Goal: Download file/media

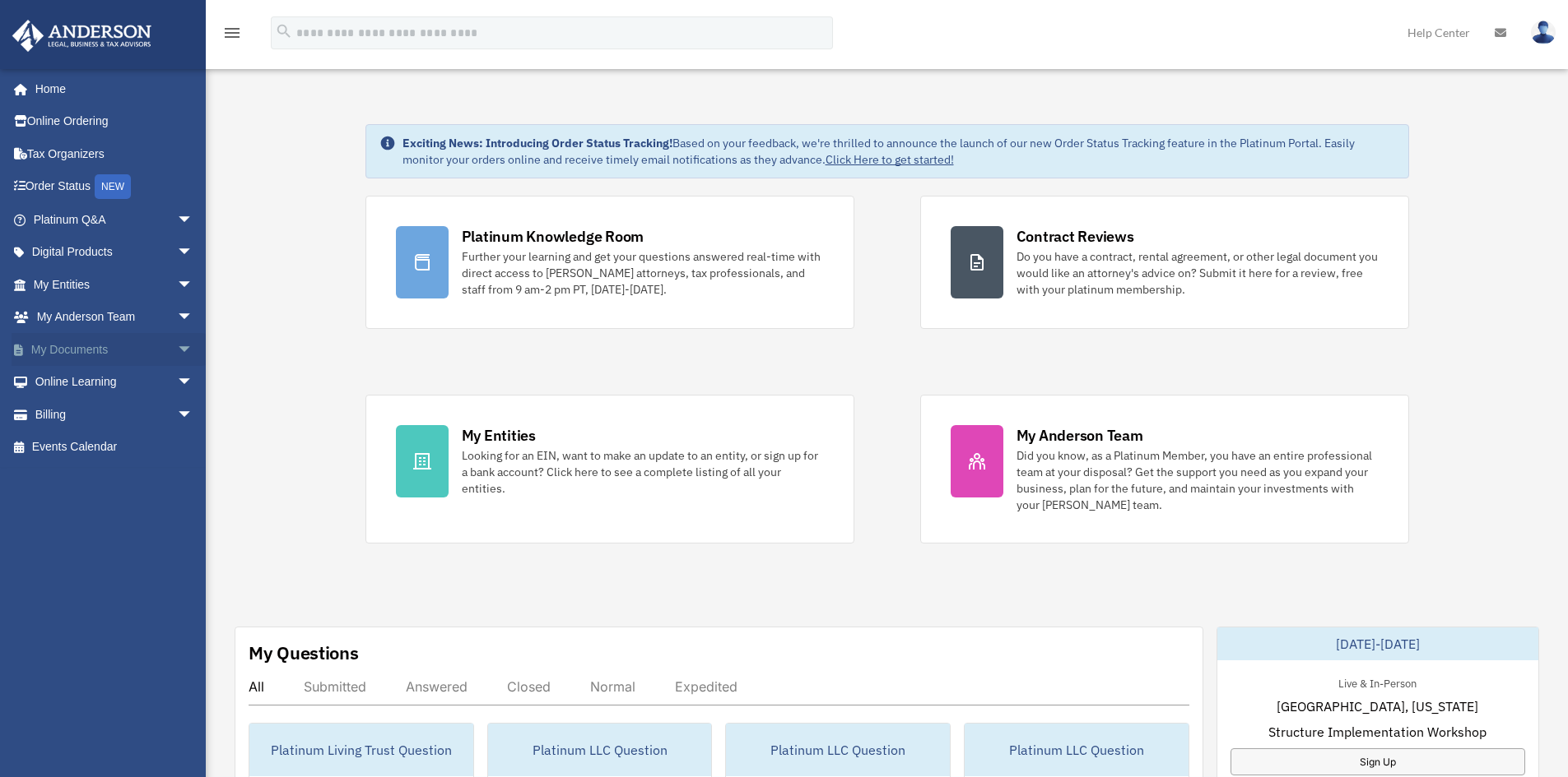
click at [72, 346] on link "My Documents arrow_drop_down" at bounding box center [115, 350] width 207 height 33
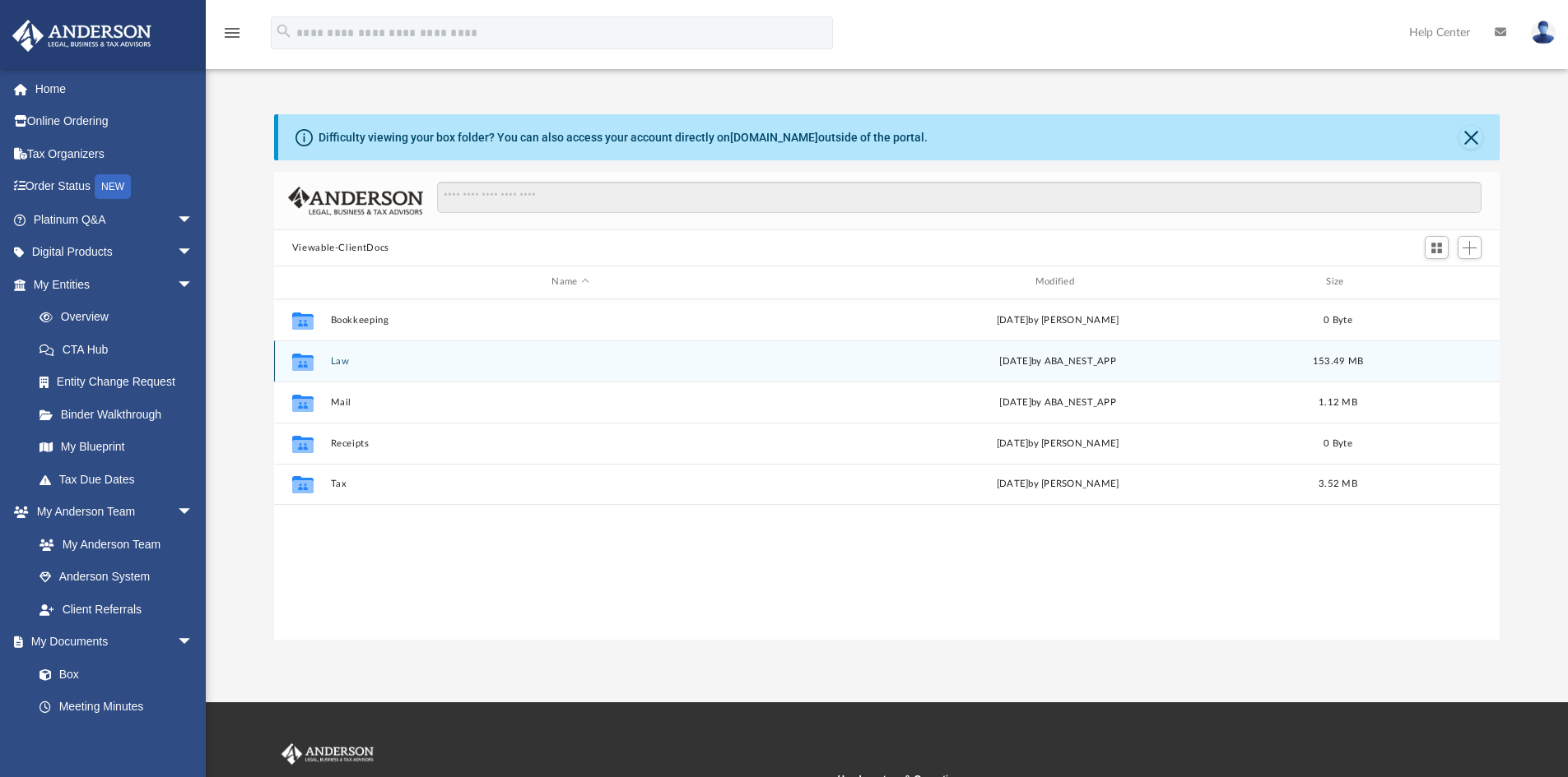
scroll to position [362, 1213]
click at [335, 360] on button "Law" at bounding box center [570, 362] width 479 height 11
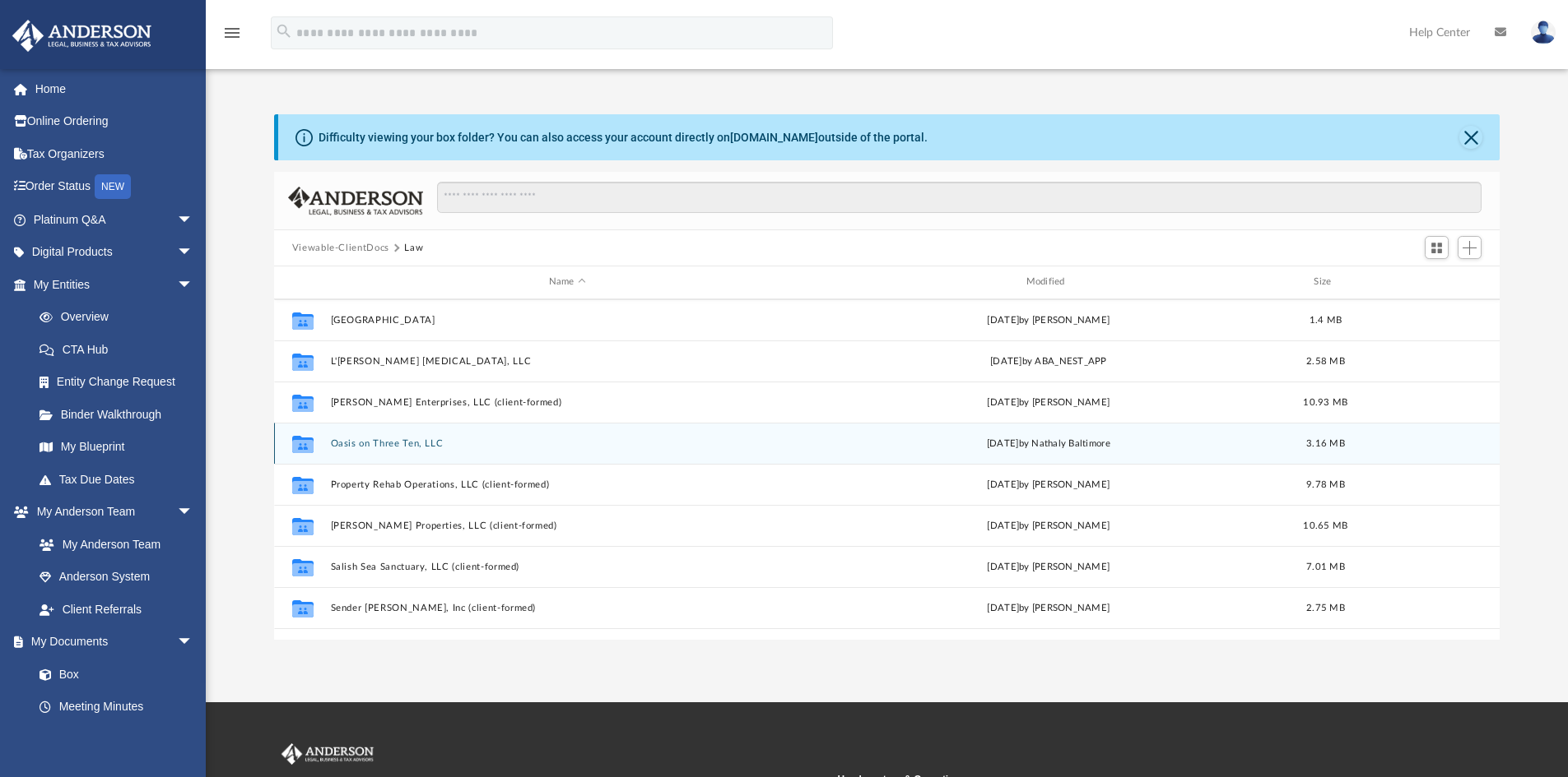
scroll to position [317, 0]
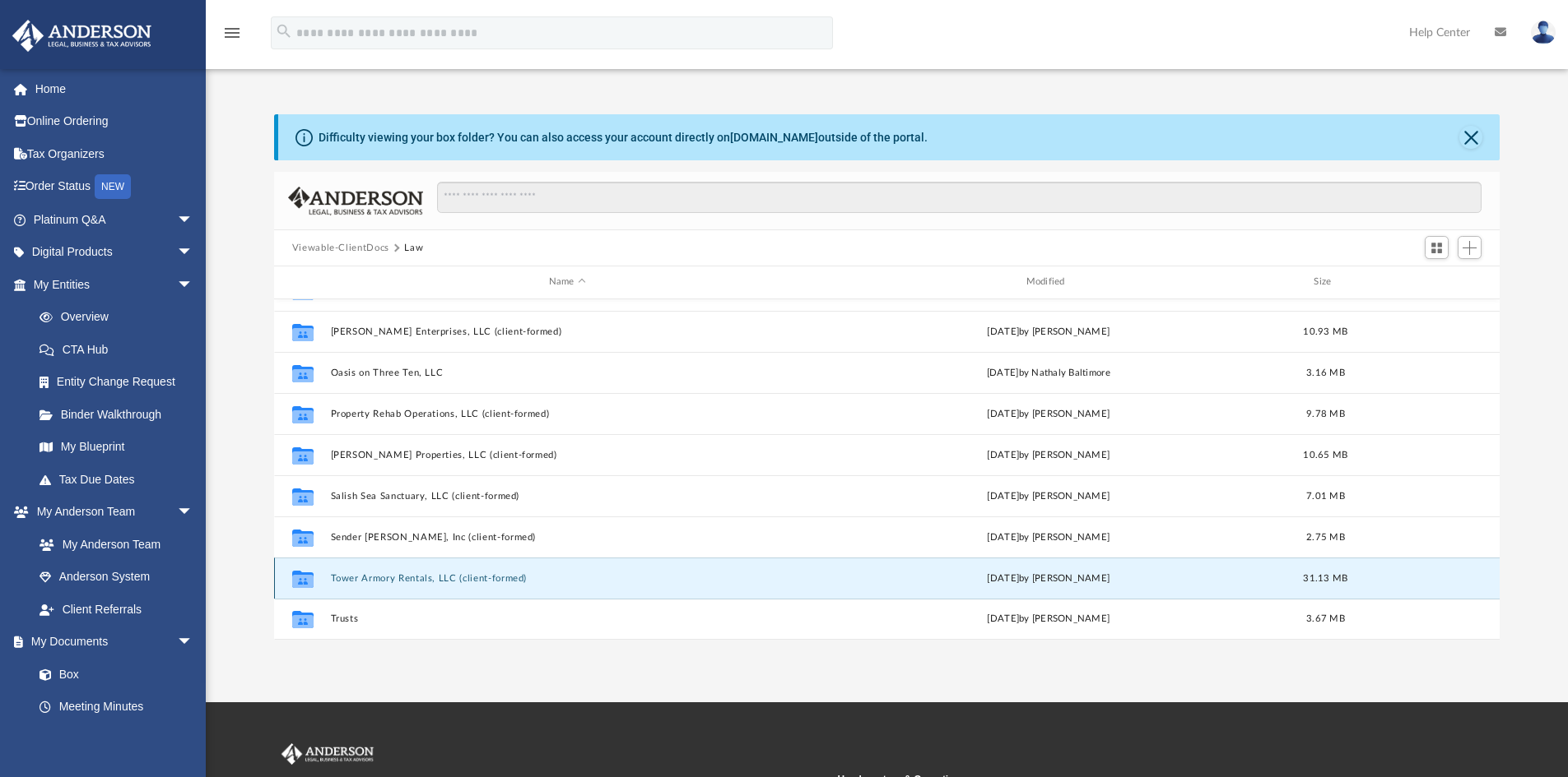
click at [409, 582] on button "Tower Armory Rentals, LLC (client-formed)" at bounding box center [567, 578] width 474 height 11
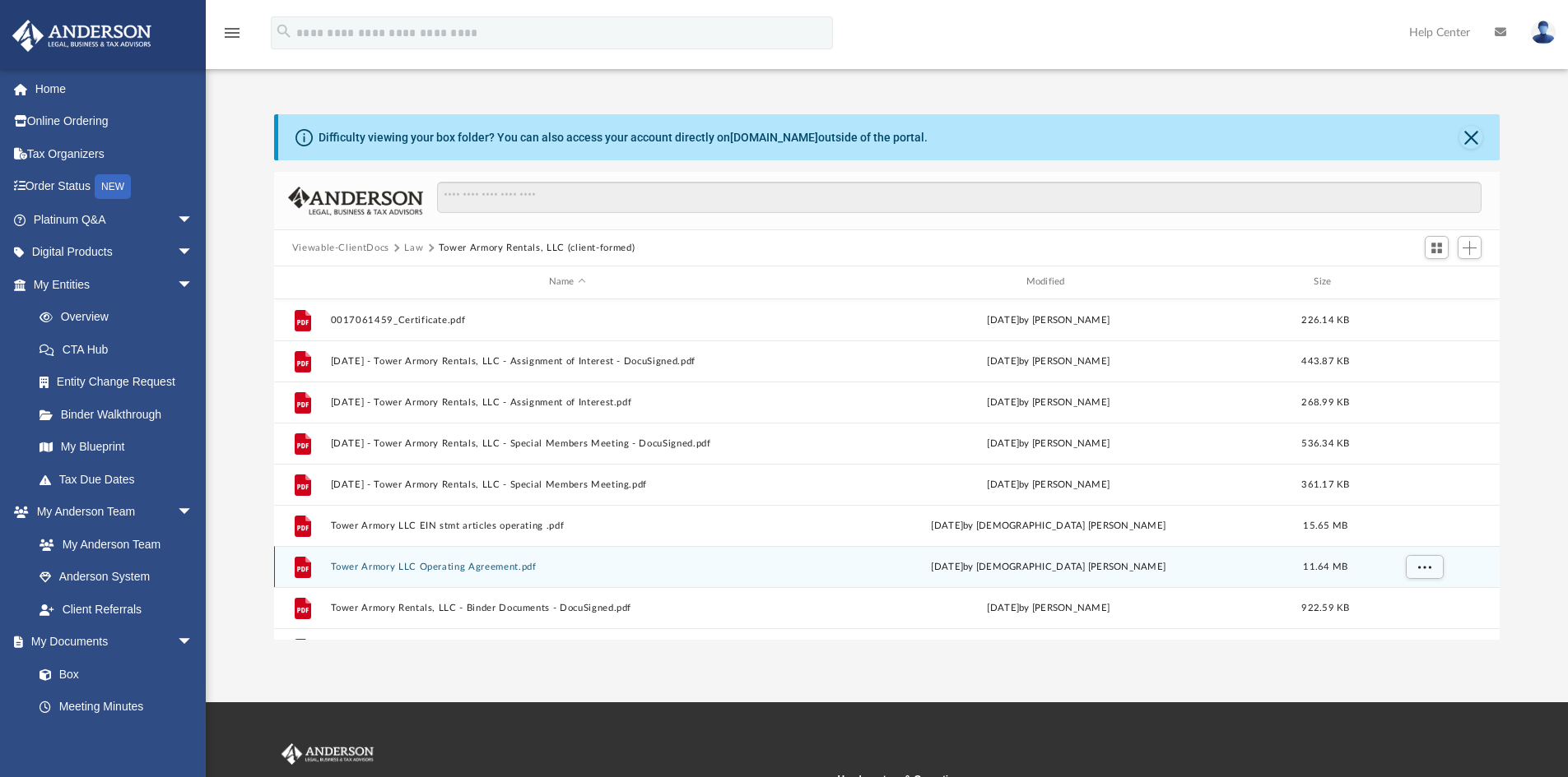
scroll to position [13, 13]
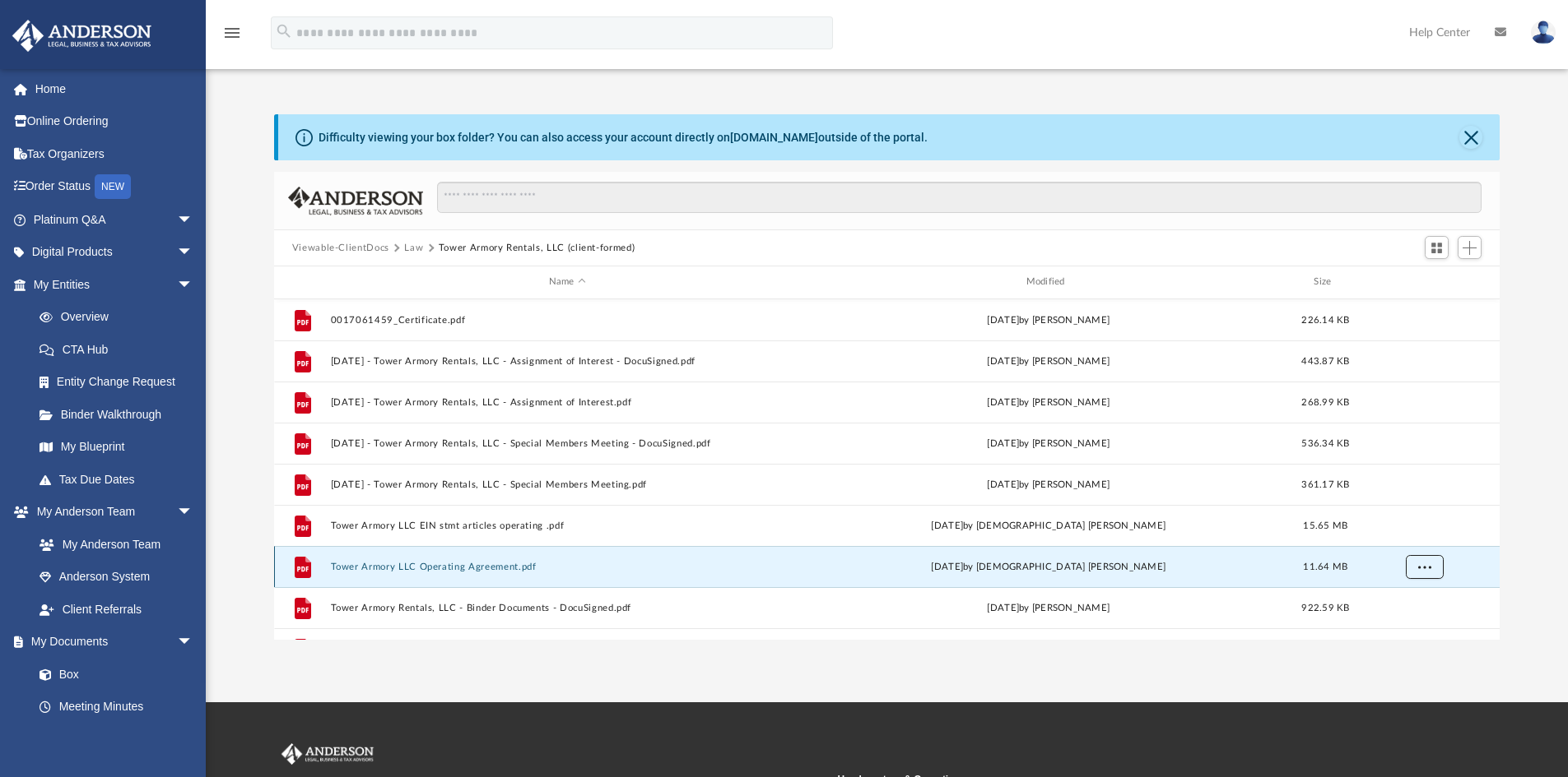
click at [1429, 566] on span "More options" at bounding box center [1423, 566] width 13 height 9
click at [1407, 532] on li "Download" at bounding box center [1408, 532] width 47 height 18
click at [1425, 570] on span "More options" at bounding box center [1423, 566] width 13 height 9
click at [1394, 532] on li "Download" at bounding box center [1408, 532] width 47 height 18
